Goal: Book appointment/travel/reservation

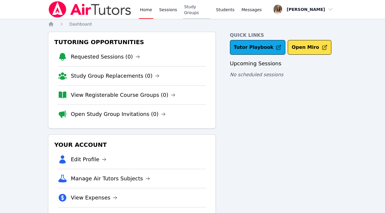
click at [203, 10] on link "Study Groups" at bounding box center [196, 9] width 27 height 19
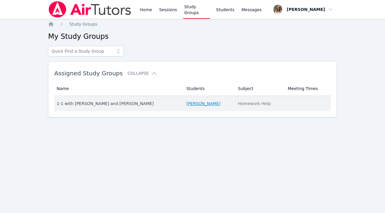
click at [186, 105] on link "[PERSON_NAME]" at bounding box center [203, 104] width 34 height 6
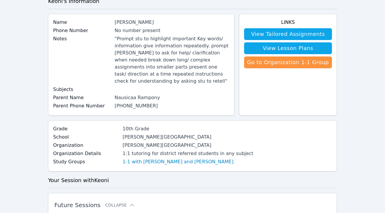
scroll to position [33, 0]
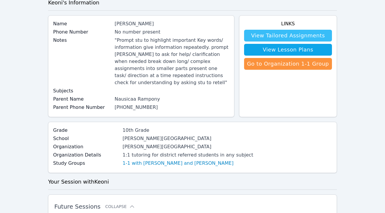
click at [266, 32] on link "View Tailored Assignments" at bounding box center [288, 36] width 88 height 12
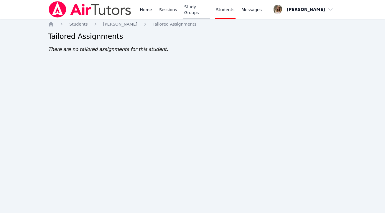
click at [200, 8] on link "Study Groups" at bounding box center [196, 9] width 27 height 19
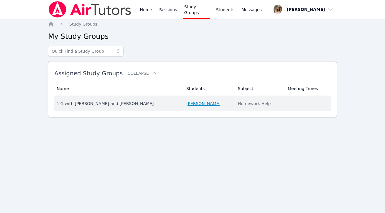
click at [189, 105] on link "[PERSON_NAME]" at bounding box center [203, 104] width 34 height 6
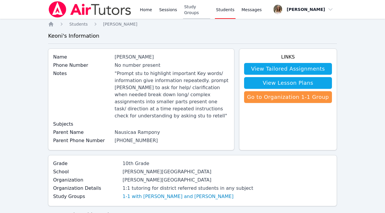
click at [197, 10] on link "Study Groups" at bounding box center [196, 9] width 27 height 19
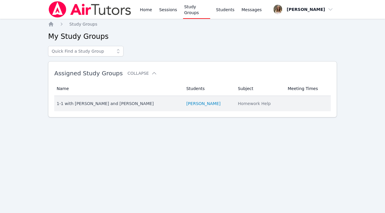
click at [117, 102] on div "1-1 with [PERSON_NAME] and [PERSON_NAME]" at bounding box center [118, 104] width 122 height 6
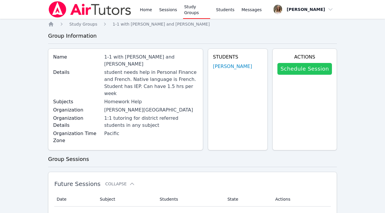
click at [305, 68] on link "Schedule Session" at bounding box center [304, 69] width 54 height 12
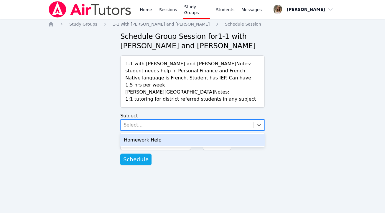
click at [231, 120] on div "Select..." at bounding box center [186, 125] width 133 height 11
click at [220, 136] on div "Homework Help" at bounding box center [192, 140] width 144 height 12
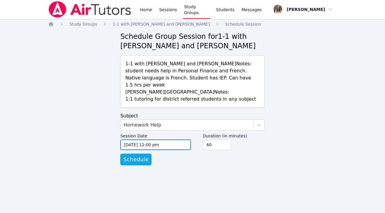
click at [185, 141] on input "[DATE] 12:00 pm" at bounding box center [155, 145] width 71 height 11
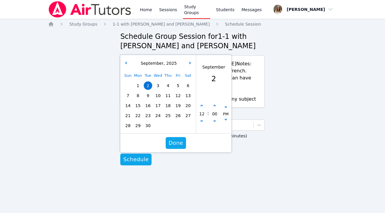
click at [138, 92] on span "8" at bounding box center [138, 96] width 8 height 8
click at [201, 103] on button "button" at bounding box center [201, 106] width 6 height 6
type input "[DATE] 01:00 pm"
type input "01"
click at [201, 103] on button "button" at bounding box center [201, 106] width 6 height 6
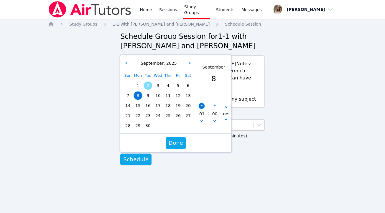
type input "[DATE] 02:00 pm"
type input "02"
click at [201, 103] on button "button" at bounding box center [201, 106] width 6 height 6
type input "[DATE] 03:00 pm"
type input "03"
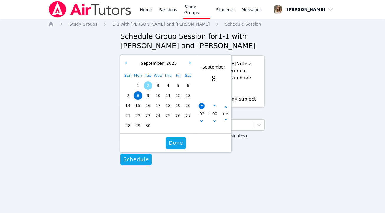
click at [201, 103] on button "button" at bounding box center [201, 106] width 6 height 6
type input "[DATE] 04:00 pm"
type input "04"
click at [201, 103] on button "button" at bounding box center [201, 106] width 6 height 6
type input "[DATE] 05:00 pm"
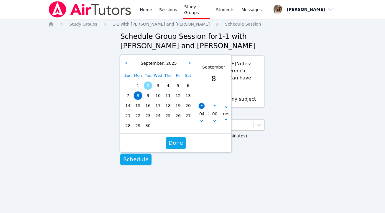
type input "05"
click at [201, 103] on button "button" at bounding box center [201, 106] width 6 height 6
type input "[DATE] 06:00 pm"
type input "06"
click at [201, 103] on button "button" at bounding box center [201, 106] width 6 height 6
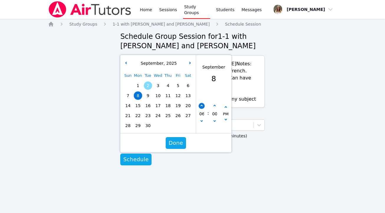
type input "[DATE] 07:00 pm"
type input "07"
click at [201, 103] on button "button" at bounding box center [201, 106] width 6 height 6
type input "[DATE] 08:00 pm"
type input "08"
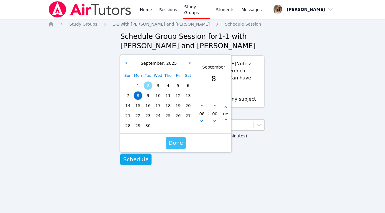
click at [175, 139] on span "Done" at bounding box center [175, 143] width 14 height 8
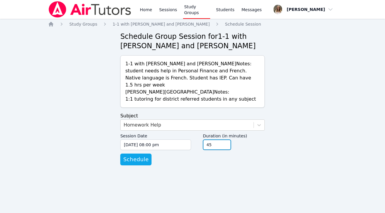
type input "45"
click at [226, 141] on input "45" at bounding box center [217, 145] width 28 height 11
click at [144, 155] on span "Schedule" at bounding box center [135, 159] width 25 height 8
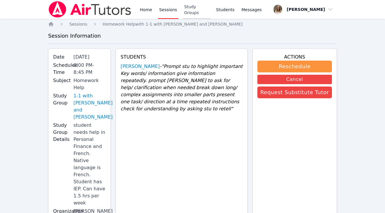
click at [197, 10] on link "Study Groups" at bounding box center [196, 9] width 27 height 19
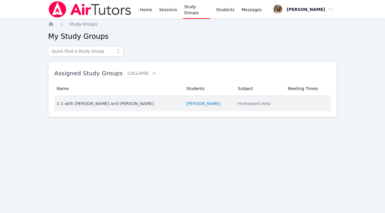
click at [118, 103] on div "1-1 with [PERSON_NAME] and [PERSON_NAME]" at bounding box center [118, 104] width 122 height 6
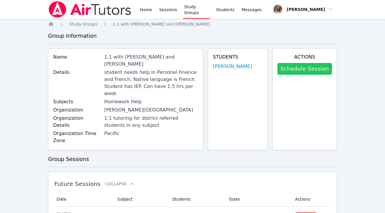
click at [314, 67] on link "Schedule Session" at bounding box center [304, 69] width 54 height 12
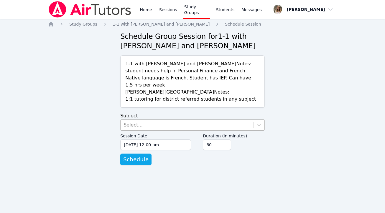
click at [221, 120] on div "Select..." at bounding box center [186, 125] width 133 height 11
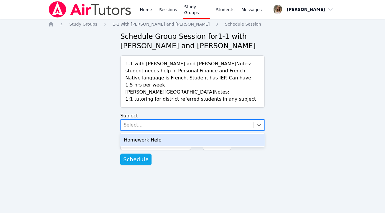
click at [205, 135] on div "Homework Help" at bounding box center [192, 140] width 144 height 12
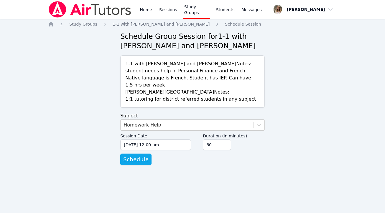
click at [272, 139] on div "Home Study Groups 1-1 with [PERSON_NAME] and [PERSON_NAME] Schedule Session Sch…" at bounding box center [192, 99] width 289 height 156
click at [152, 140] on input "[DATE] 12:00 pm" at bounding box center [155, 145] width 71 height 11
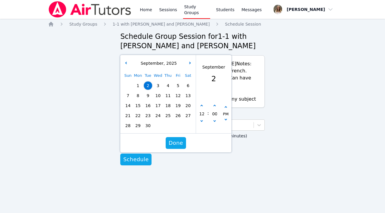
click at [156, 92] on span "10" at bounding box center [158, 96] width 8 height 8
click at [202, 105] on icon "button" at bounding box center [201, 106] width 2 height 2
type input "[DATE] 01:00 pm"
type input "01"
click at [202, 105] on icon "button" at bounding box center [201, 106] width 2 height 2
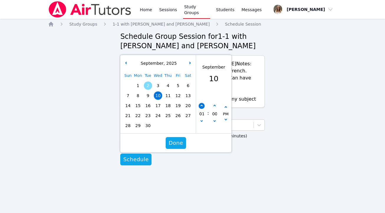
type input "[DATE] 02:00 pm"
type input "02"
click at [202, 105] on icon "button" at bounding box center [201, 106] width 2 height 2
type input "[DATE] 03:00 pm"
type input "03"
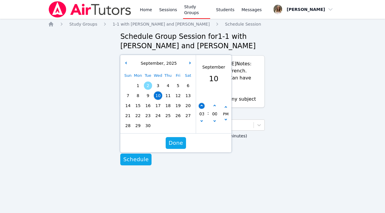
click at [202, 105] on icon "button" at bounding box center [201, 106] width 2 height 2
type input "[DATE] 04:00 pm"
type input "04"
click at [202, 105] on icon "button" at bounding box center [201, 106] width 2 height 2
type input "[DATE] 05:00 pm"
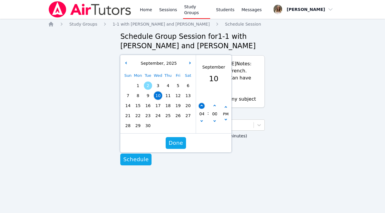
type input "05"
click at [202, 105] on icon "button" at bounding box center [201, 106] width 2 height 2
type input "[DATE] 06:00 pm"
type input "06"
click at [202, 105] on icon "button" at bounding box center [201, 106] width 2 height 2
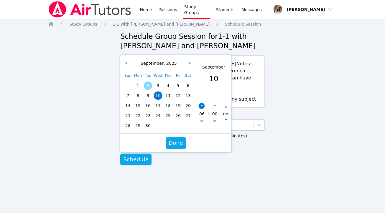
type input "[DATE] 07:00 pm"
type input "07"
click at [202, 105] on icon "button" at bounding box center [201, 106] width 2 height 2
type input "[DATE] 08:00 pm"
type input "08"
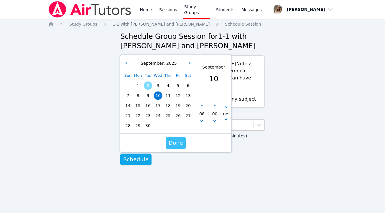
click at [175, 139] on span "Done" at bounding box center [175, 143] width 14 height 8
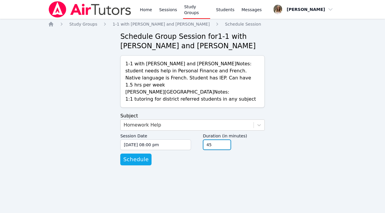
type input "45"
click at [226, 140] on input "45" at bounding box center [217, 145] width 28 height 11
click at [136, 155] on span "Schedule" at bounding box center [135, 159] width 25 height 8
